Goal: Navigation & Orientation: Understand site structure

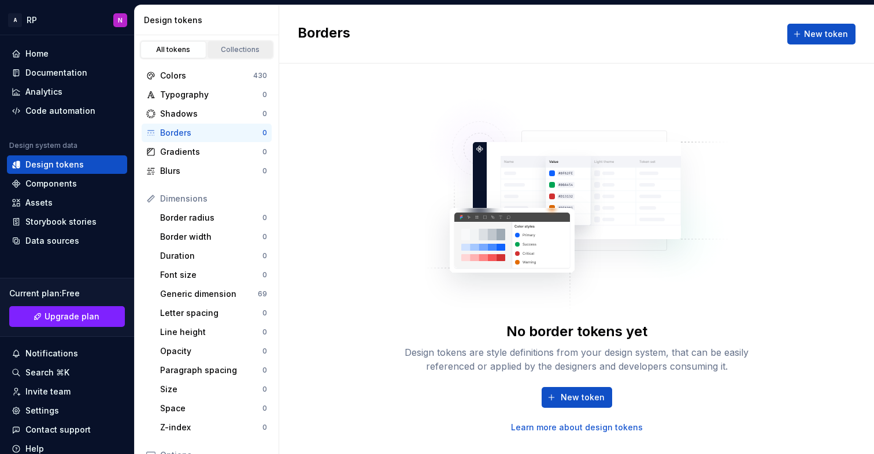
click at [220, 54] on div "Collections" at bounding box center [241, 49] width 58 height 9
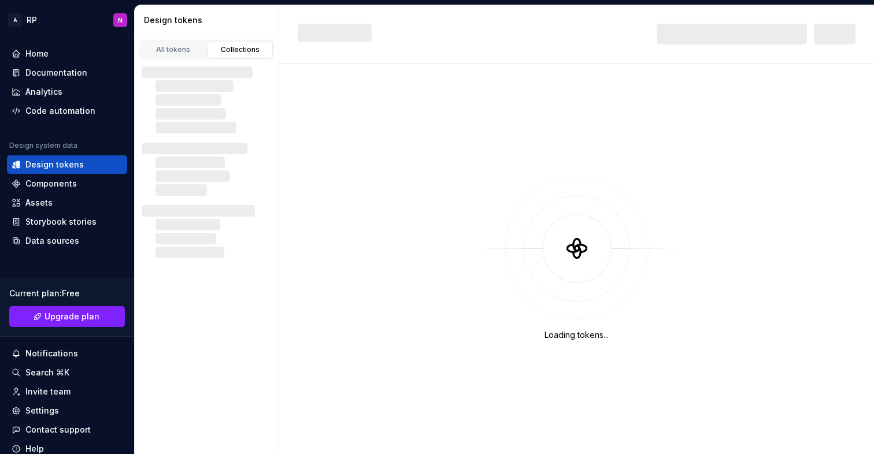
click at [221, 53] on div "Collections" at bounding box center [241, 49] width 58 height 9
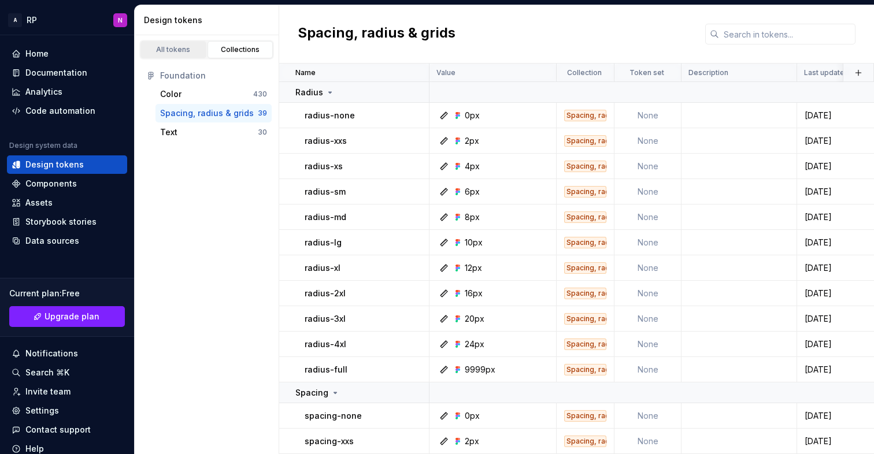
click at [176, 50] on div "All tokens" at bounding box center [174, 49] width 58 height 9
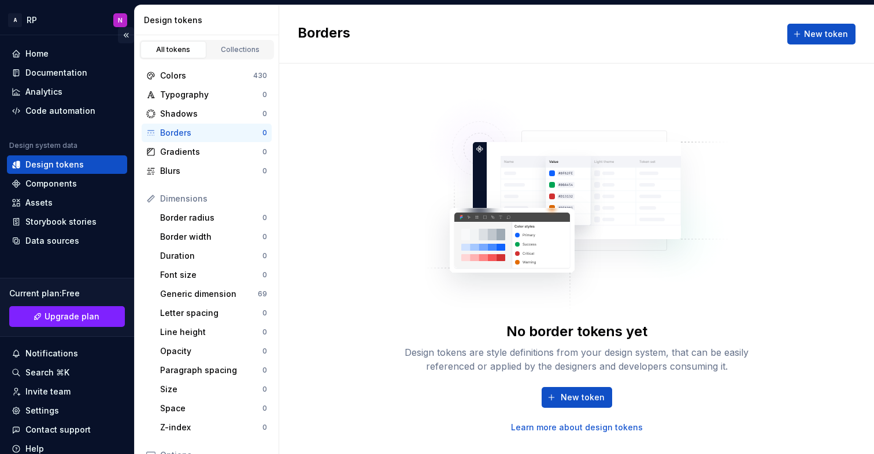
click at [118, 36] on button "Collapse sidebar" at bounding box center [126, 35] width 16 height 16
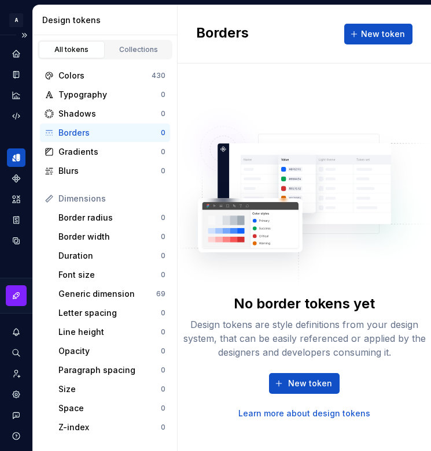
drag, startPoint x: 17, startPoint y: 34, endPoint x: 5, endPoint y: 39, distance: 13.2
click at [17, 34] on button "Expand sidebar" at bounding box center [24, 35] width 16 height 16
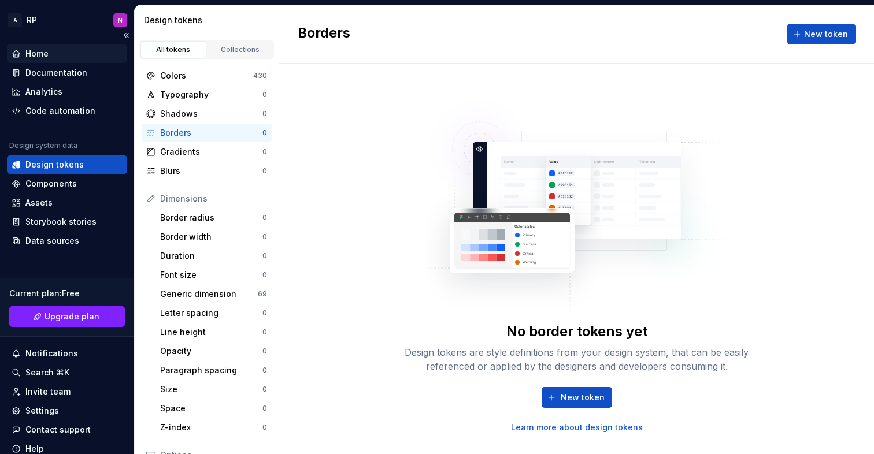
click at [53, 60] on div "Home" at bounding box center [67, 54] width 120 height 18
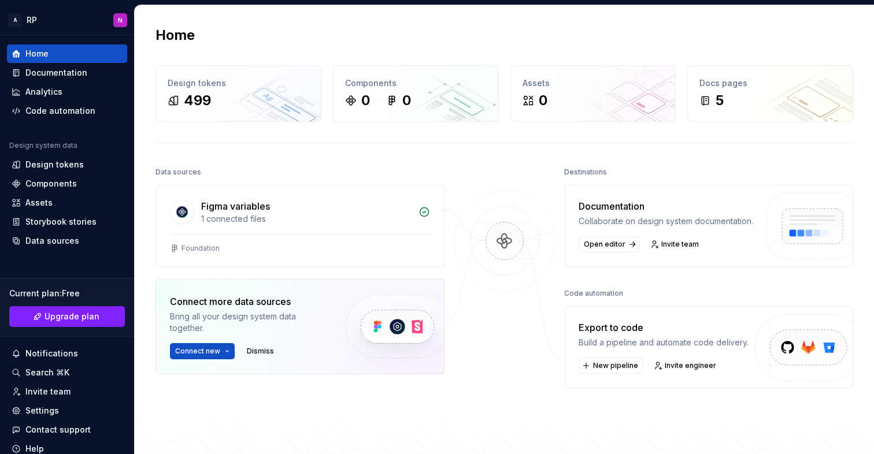
scroll to position [148, 0]
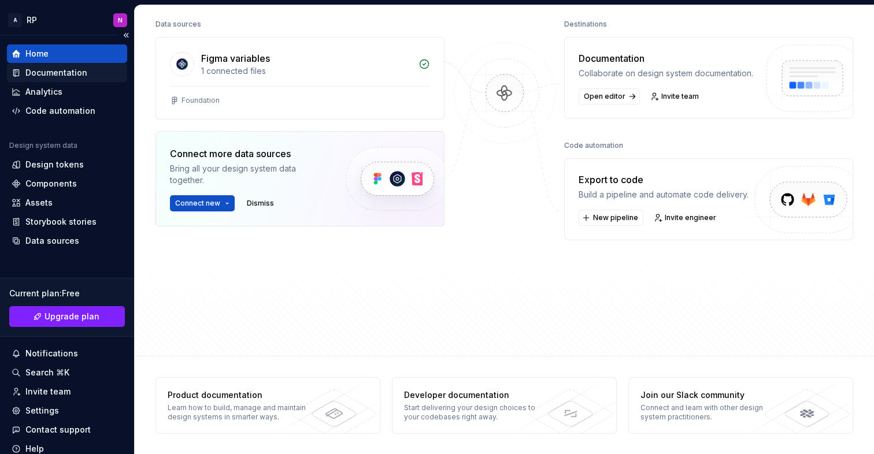
click at [61, 75] on div "Documentation" at bounding box center [56, 73] width 62 height 12
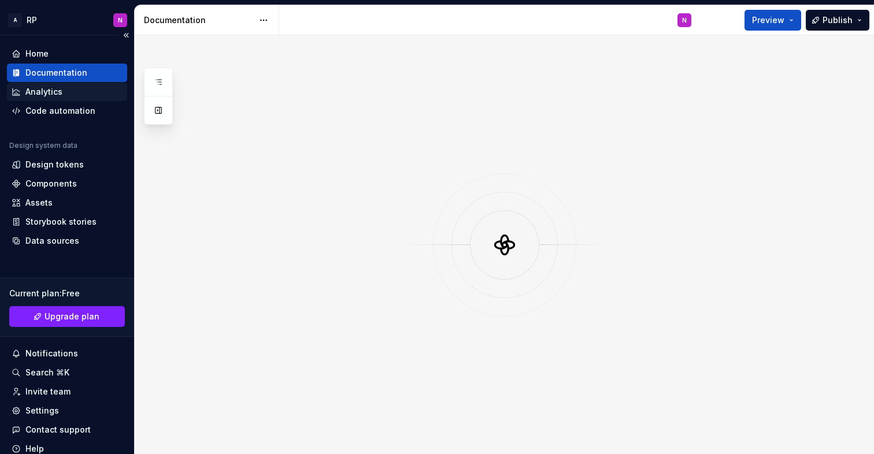
click at [56, 97] on div "Analytics" at bounding box center [43, 92] width 37 height 12
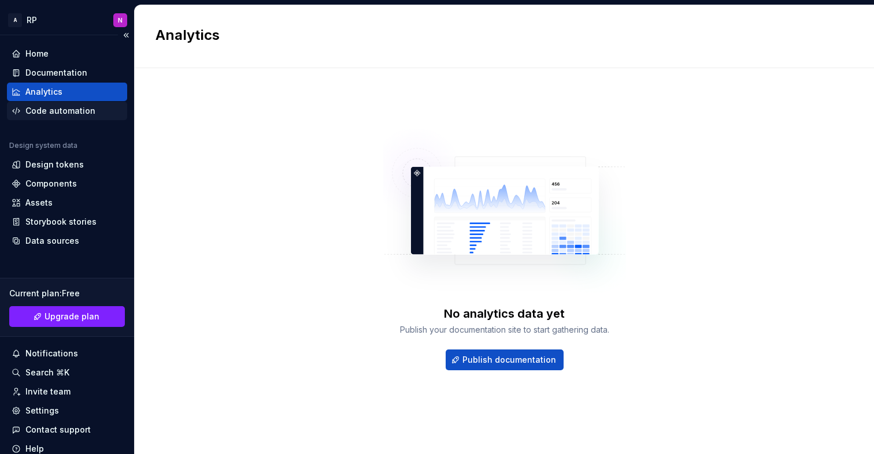
click at [64, 117] on div "Code automation" at bounding box center [67, 111] width 120 height 18
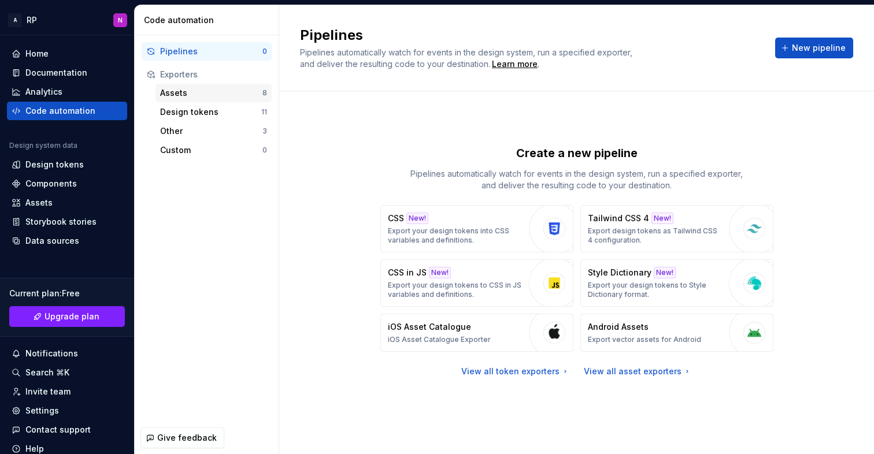
click at [254, 91] on div "Assets" at bounding box center [211, 93] width 102 height 12
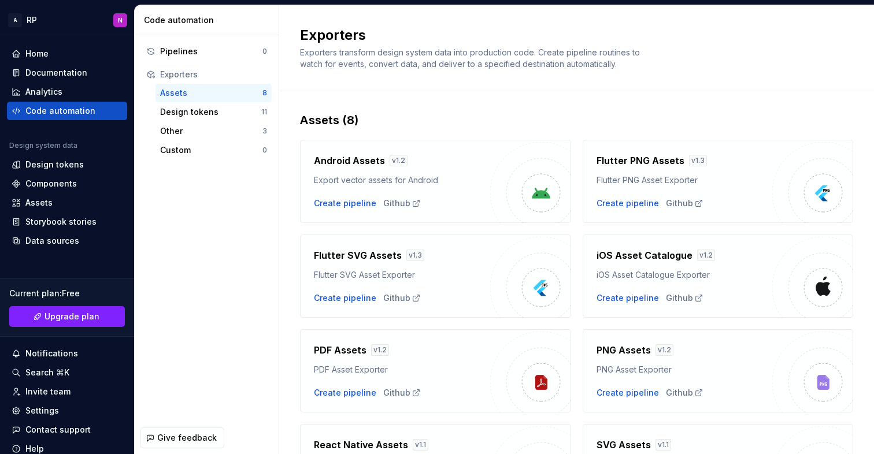
click at [251, 69] on div "Exporters" at bounding box center [213, 75] width 107 height 12
click at [254, 48] on div "Pipelines" at bounding box center [211, 52] width 102 height 12
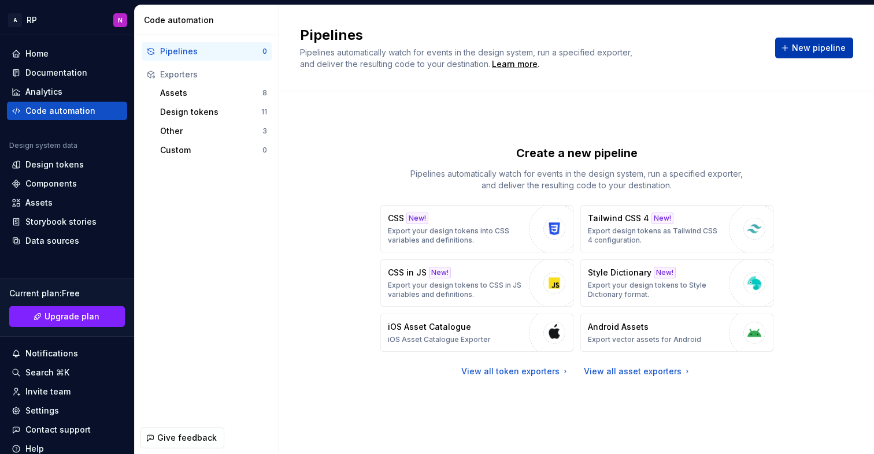
click at [799, 53] on span "New pipeline" at bounding box center [819, 48] width 54 height 12
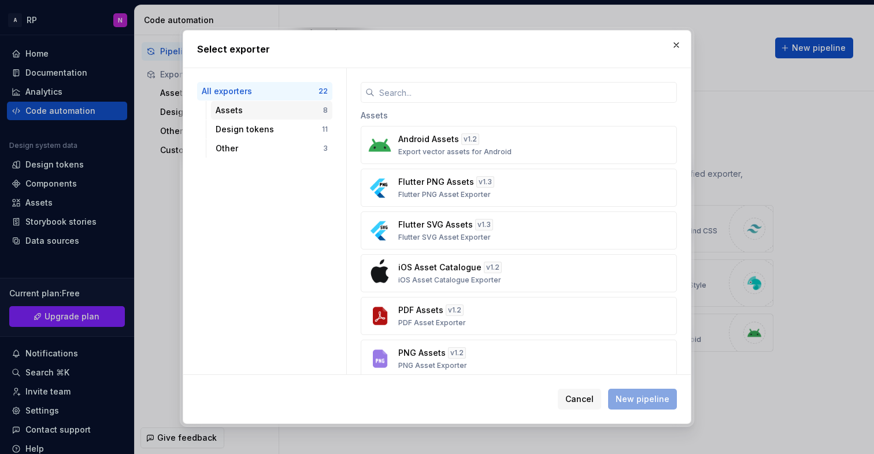
click at [283, 114] on div "Assets" at bounding box center [270, 111] width 108 height 12
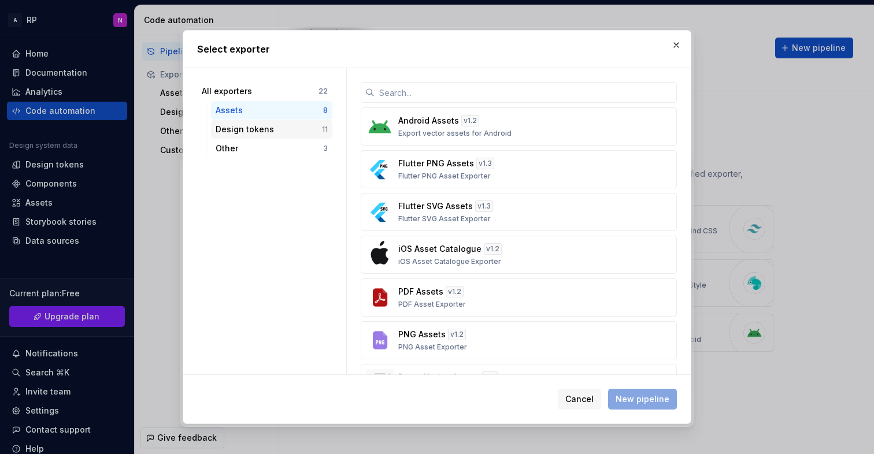
click at [286, 131] on div "Design tokens" at bounding box center [269, 130] width 106 height 12
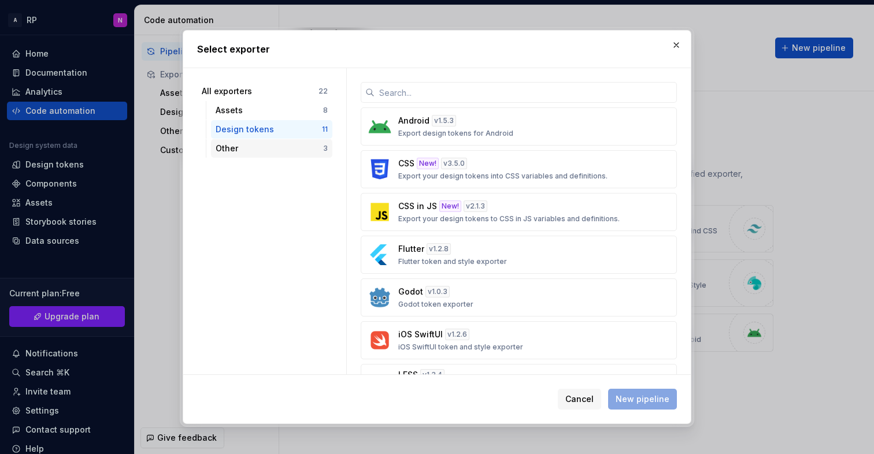
click at [288, 147] on div "Other" at bounding box center [270, 149] width 108 height 12
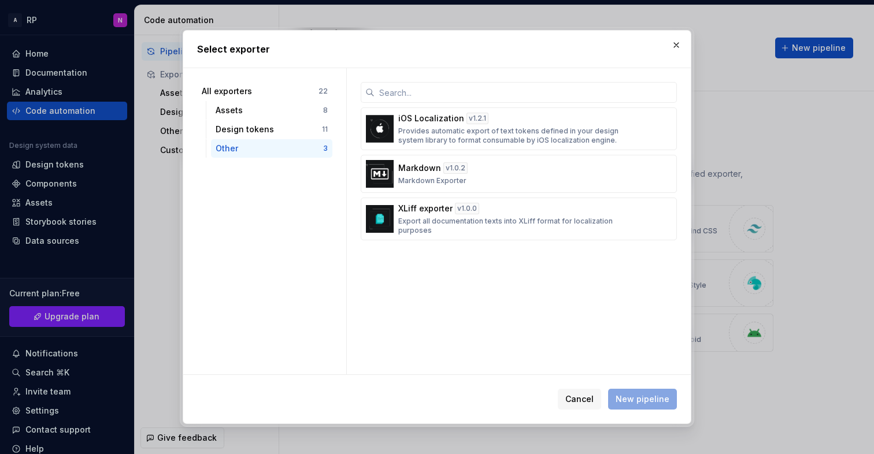
click at [286, 120] on div "All exporters 22 Assets 8 Design tokens 11 Other 3" at bounding box center [264, 120] width 135 height 76
drag, startPoint x: 678, startPoint y: 47, endPoint x: 669, endPoint y: 53, distance: 10.9
click at [675, 49] on button "button" at bounding box center [676, 45] width 16 height 16
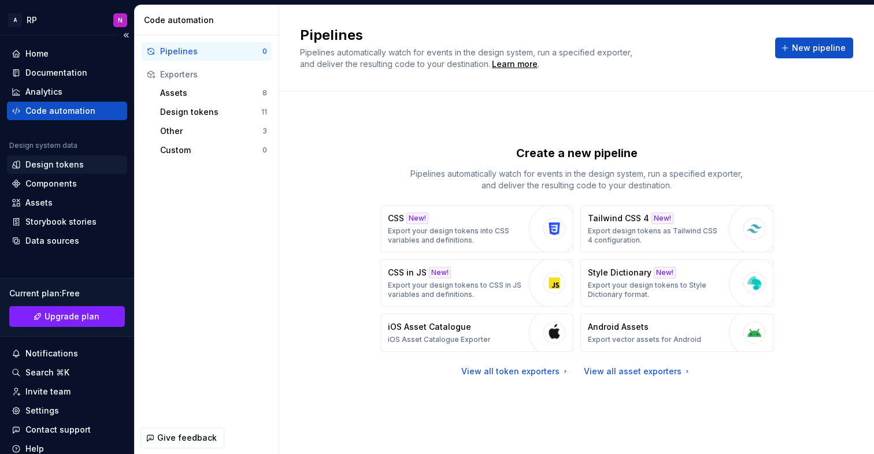
click at [60, 165] on div "Design tokens" at bounding box center [54, 165] width 58 height 12
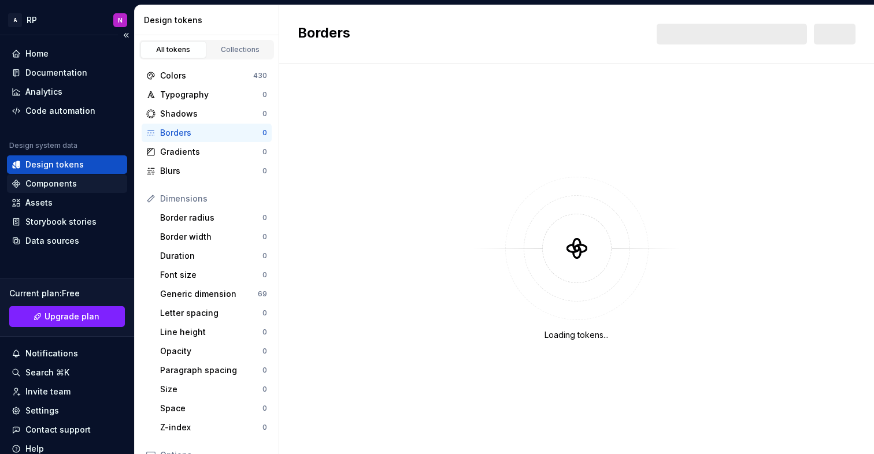
click at [63, 186] on div "Components" at bounding box center [50, 184] width 51 height 12
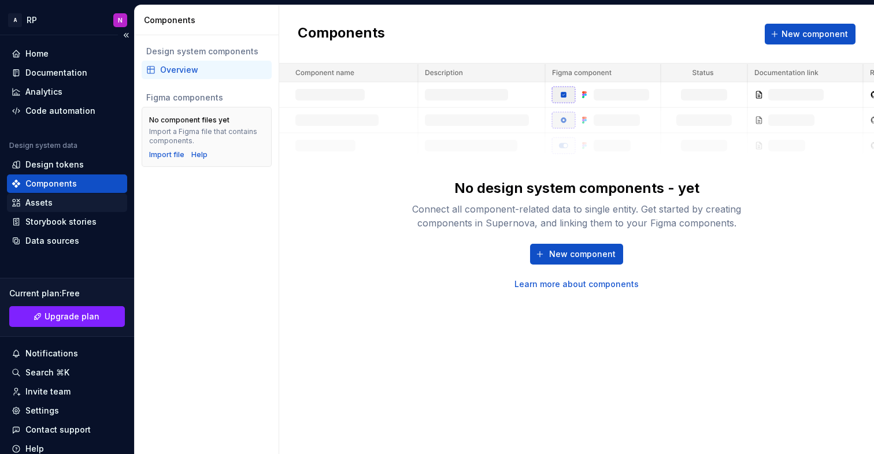
click at [60, 203] on div "Assets" at bounding box center [67, 203] width 111 height 12
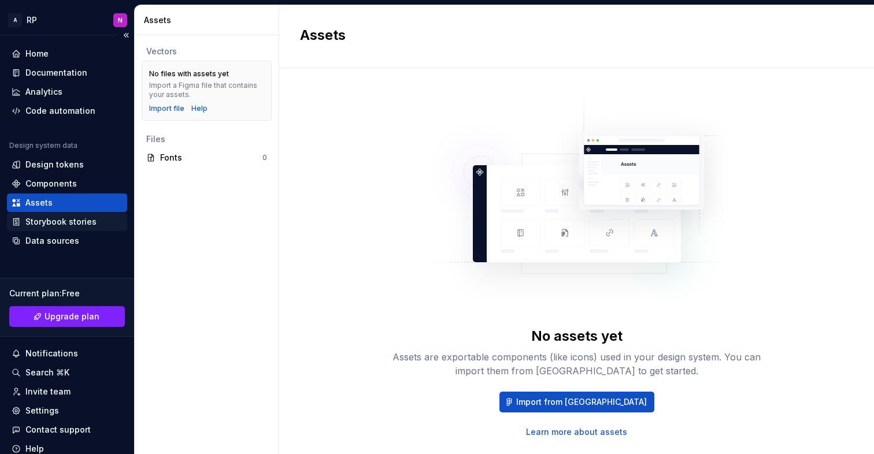
click at [64, 227] on div "Storybook stories" at bounding box center [60, 222] width 71 height 12
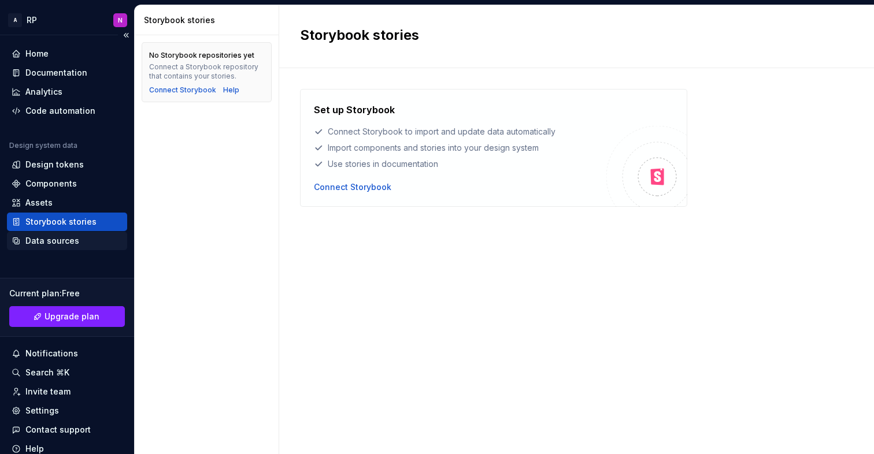
click at [69, 239] on div "Data sources" at bounding box center [52, 241] width 54 height 12
